Goal: Task Accomplishment & Management: Complete application form

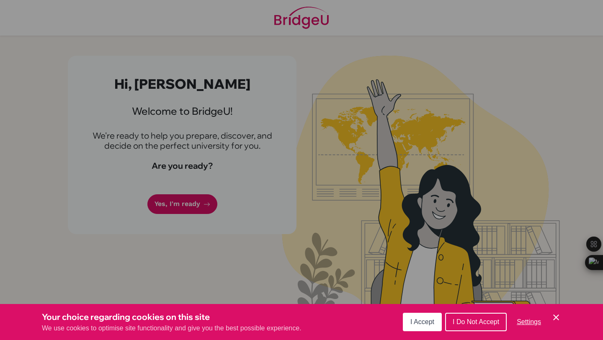
click at [425, 315] on button "I Accept" at bounding box center [422, 322] width 39 height 18
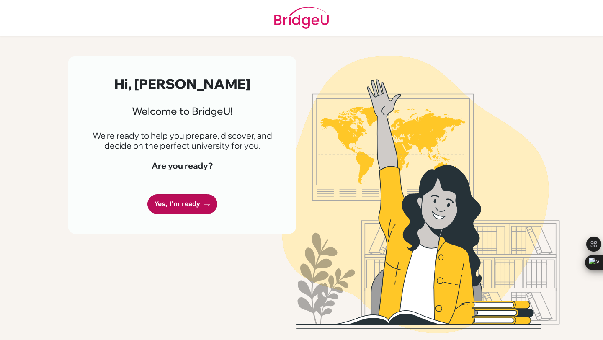
click at [183, 205] on link "Yes, I'm ready" at bounding box center [182, 204] width 70 height 20
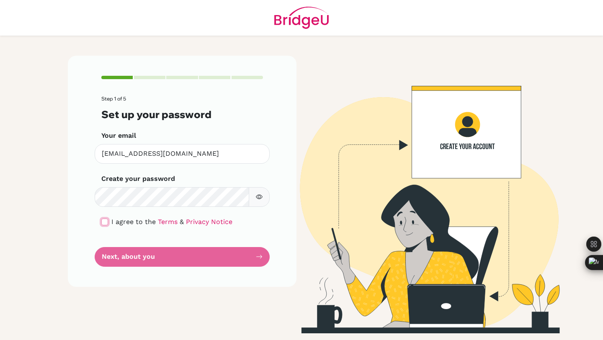
click at [105, 219] on input "checkbox" at bounding box center [104, 222] width 7 height 7
checkbox input "true"
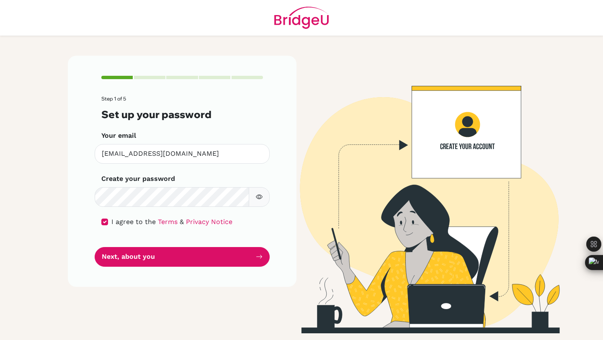
click at [128, 270] on div "Step 1 of 5 Set up your password Your email saraht.alfares@student.bbs.edu.kw I…" at bounding box center [182, 171] width 229 height 231
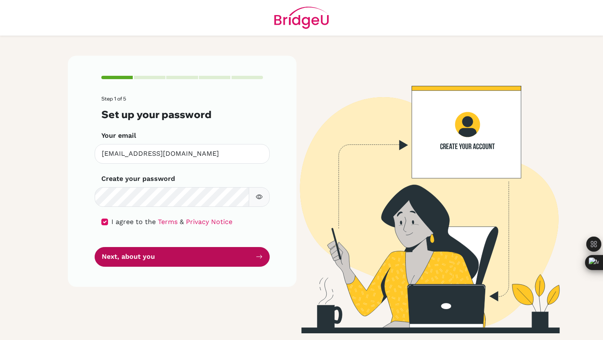
click at [128, 261] on button "Next, about you" at bounding box center [182, 257] width 175 height 20
